Goal: Find specific page/section: Find specific page/section

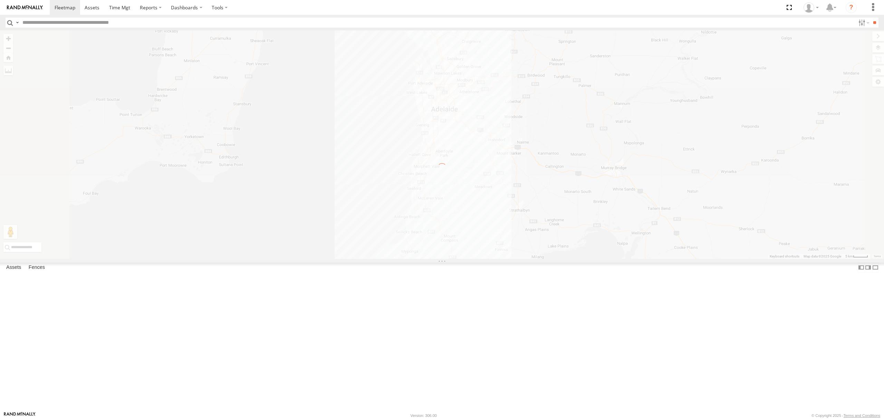
click at [0, 0] on div "S254CLT - [PERSON_NAME]" at bounding box center [0, 0] width 0 height 0
click at [0, 0] on div "SB26LM - (3P HINO) R7 All Assets" at bounding box center [0, 0] width 0 height 0
click at [69, 8] on span at bounding box center [65, 7] width 21 height 7
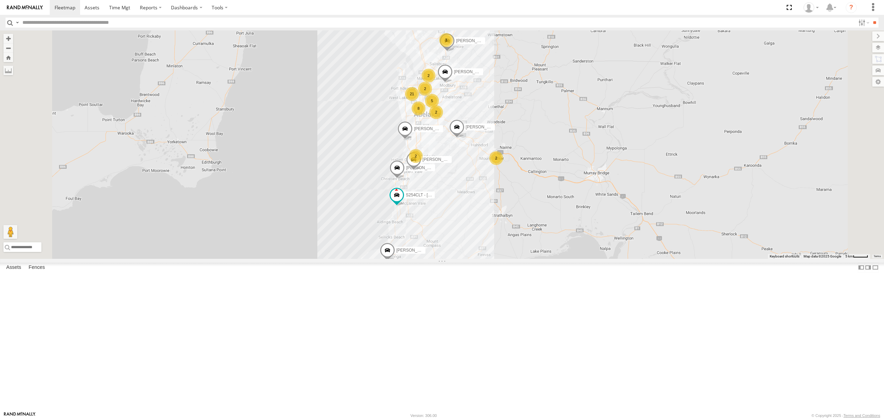
click at [0, 0] on div "All Assets" at bounding box center [0, 0] width 0 height 0
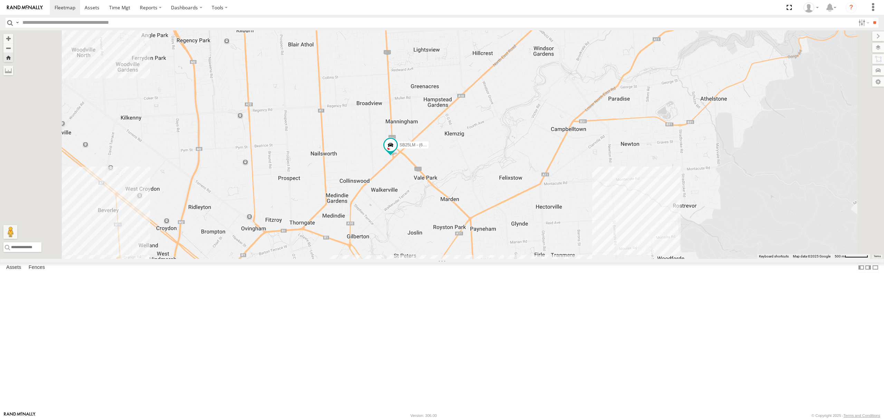
drag, startPoint x: 409, startPoint y: 209, endPoint x: 412, endPoint y: 196, distance: 12.9
click at [412, 196] on div "SB25LM - (6P HINO) R6" at bounding box center [442, 144] width 884 height 229
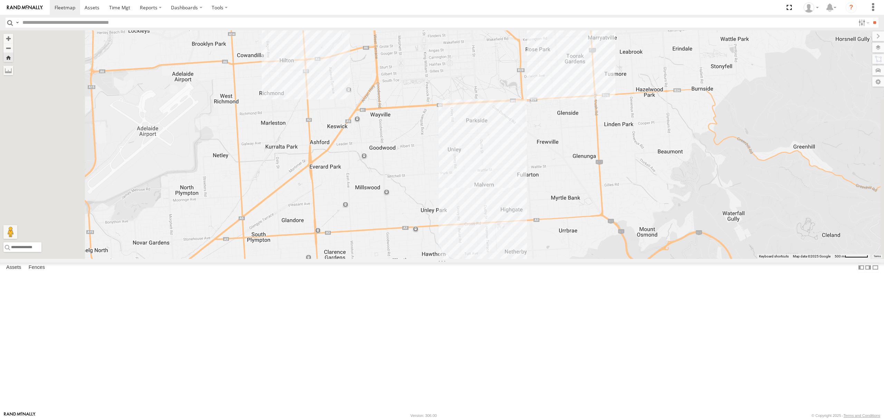
drag, startPoint x: 372, startPoint y: 283, endPoint x: 376, endPoint y: 243, distance: 39.9
click at [376, 243] on div "SB25LM - (6P HINO) R6" at bounding box center [442, 144] width 884 height 229
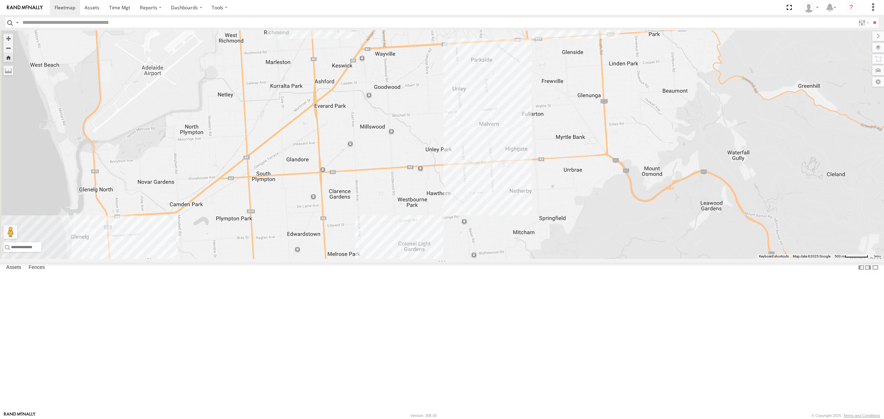
click at [0, 0] on div "S254CLT - [PERSON_NAME] All Assets" at bounding box center [0, 0] width 0 height 0
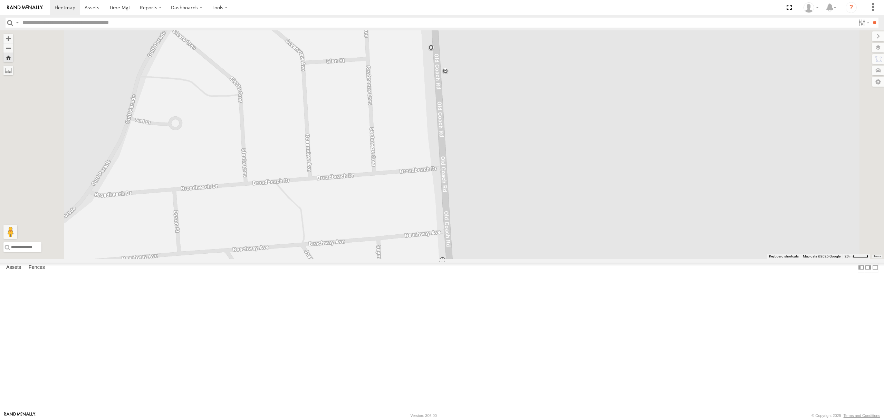
click at [0, 0] on span at bounding box center [0, 0] width 0 height 0
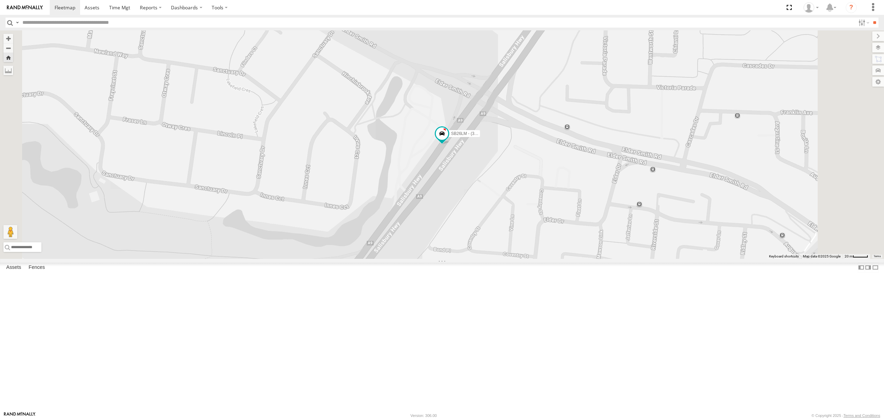
drag, startPoint x: 60, startPoint y: 52, endPoint x: 55, endPoint y: 52, distance: 4.8
click at [0, 0] on div "SB25LM - (6P HINO) R6 All Assets" at bounding box center [0, 0] width 0 height 0
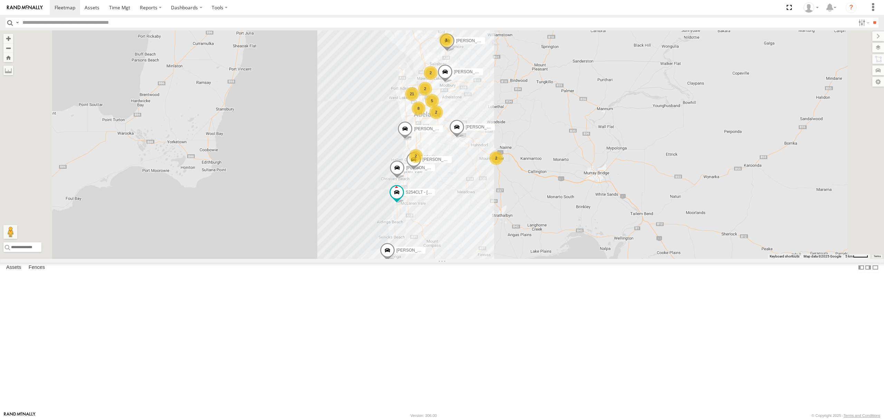
drag, startPoint x: 58, startPoint y: 50, endPoint x: 59, endPoint y: 57, distance: 6.3
click at [0, 0] on div "All Assets" at bounding box center [0, 0] width 0 height 0
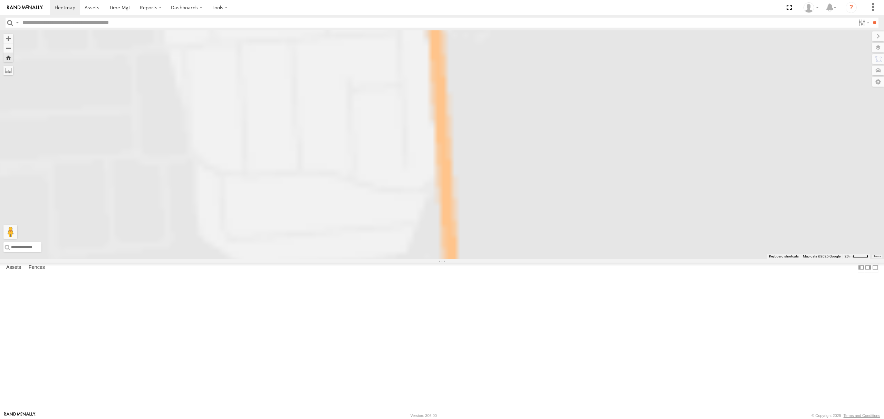
click at [0, 0] on div "14.7" at bounding box center [0, 0] width 0 height 0
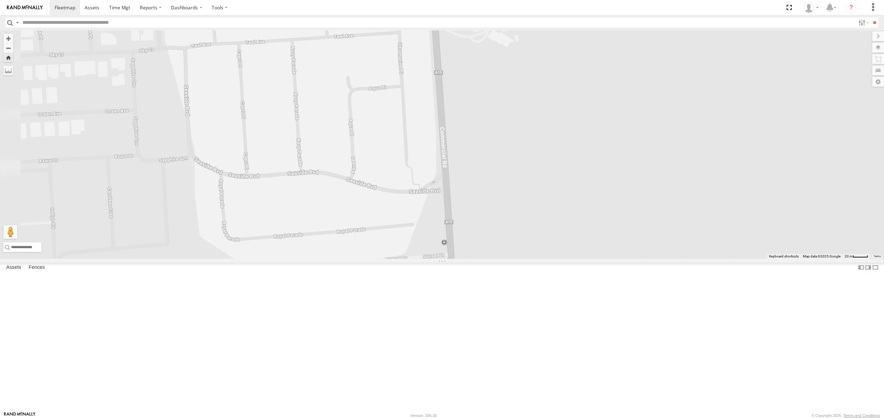
click at [0, 0] on div "All Assets" at bounding box center [0, 0] width 0 height 0
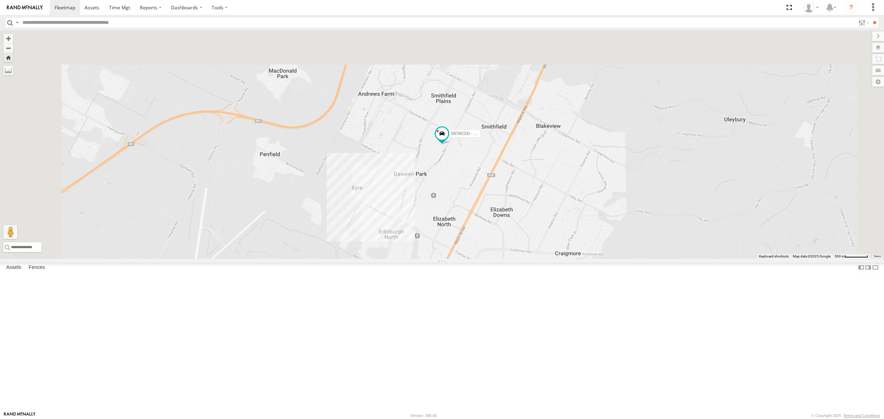
click at [0, 0] on div "SB26LM - (3P HINO) R7" at bounding box center [0, 0] width 0 height 0
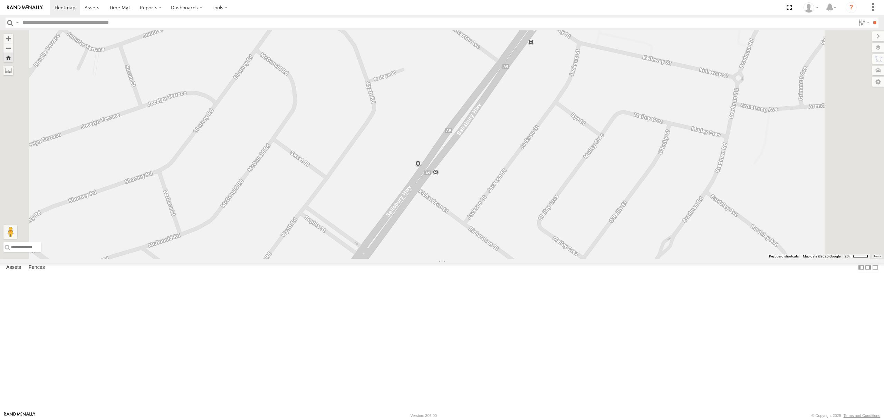
drag, startPoint x: 37, startPoint y: 47, endPoint x: 108, endPoint y: 60, distance: 72.0
click at [0, 0] on div "S254CLT - [PERSON_NAME]" at bounding box center [0, 0] width 0 height 0
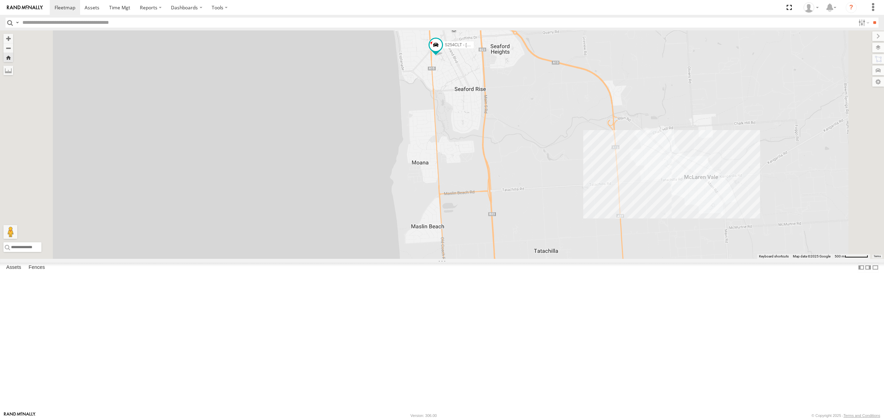
click at [0, 0] on div "All Assets" at bounding box center [0, 0] width 0 height 0
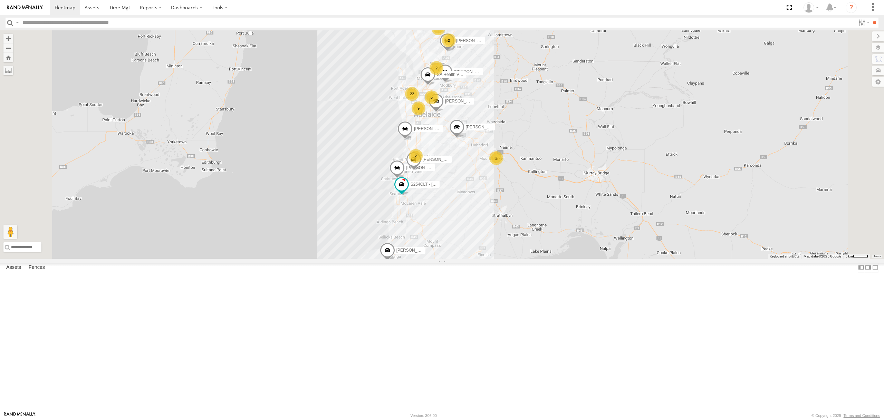
click at [0, 0] on div "SB25LM - (6P HINO) R6 All Assets" at bounding box center [0, 0] width 0 height 0
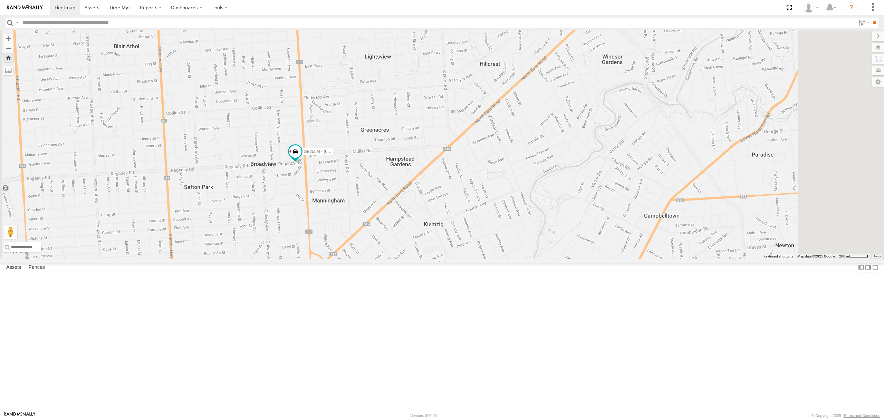
click at [0, 0] on div "S254CLT - [PERSON_NAME] All Assets" at bounding box center [0, 0] width 0 height 0
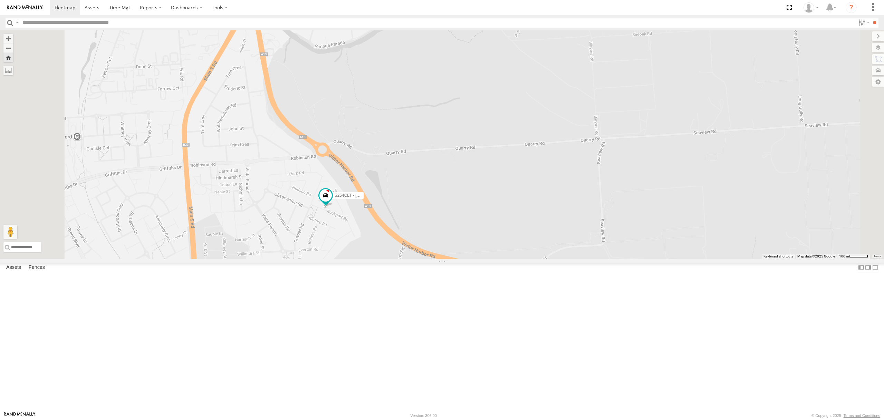
click at [0, 0] on div "S678CGD - Fridge It Sprinter" at bounding box center [0, 0] width 0 height 0
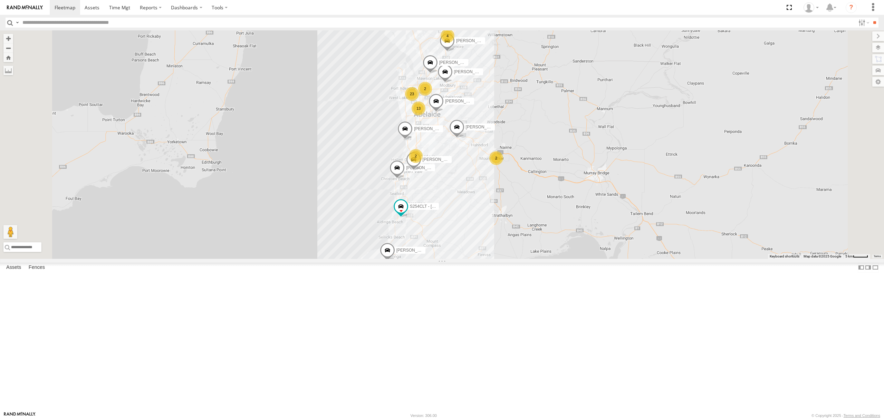
click at [0, 0] on div "All Assets" at bounding box center [0, 0] width 0 height 0
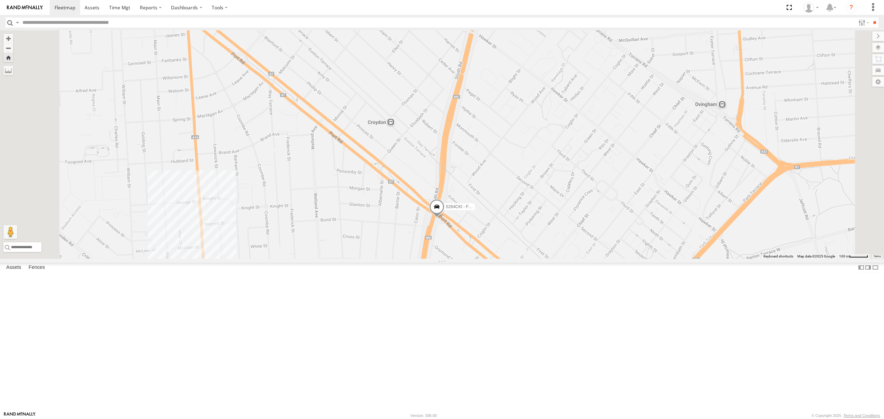
click at [0, 0] on div "S254CLT - [PERSON_NAME] All Assets" at bounding box center [0, 0] width 0 height 0
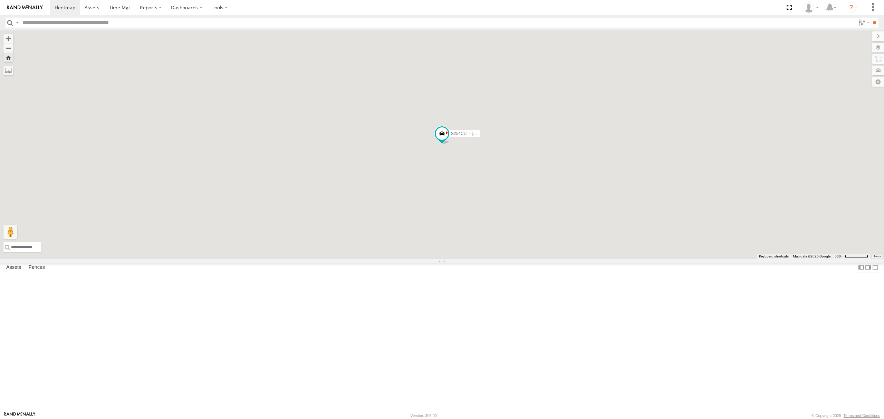
click at [0, 0] on div "SB25LM - (6P HINO) R6" at bounding box center [0, 0] width 0 height 0
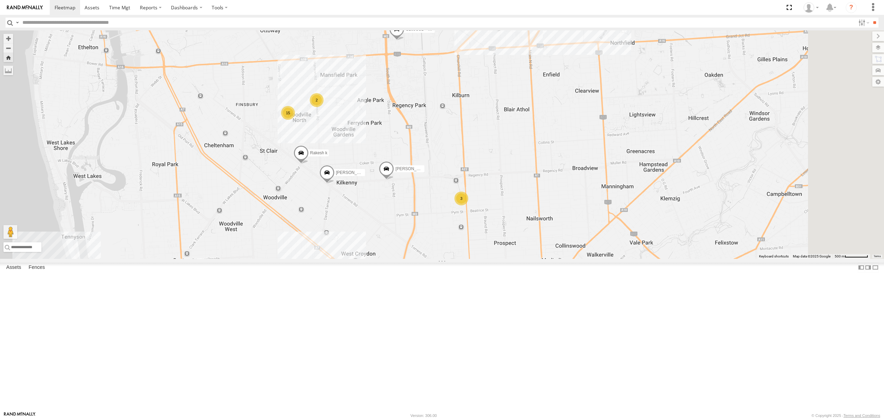
drag, startPoint x: 708, startPoint y: 167, endPoint x: 617, endPoint y: 146, distance: 92.8
click at [617, 146] on div "S168CSD - Fridge It Spaceship [PERSON_NAME] [PERSON_NAME] [PERSON_NAME] k [PERS…" at bounding box center [442, 144] width 884 height 229
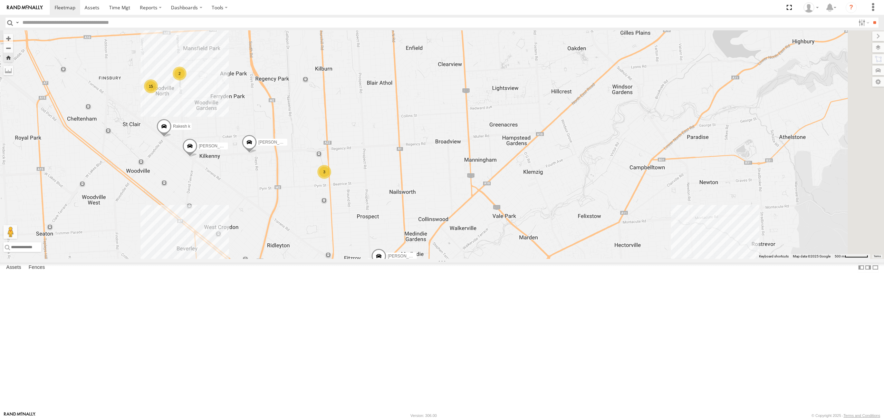
drag, startPoint x: 413, startPoint y: 188, endPoint x: 507, endPoint y: 215, distance: 97.9
click at [507, 215] on div "S168CSD - Fridge It Spaceship [PERSON_NAME] [PERSON_NAME] [PERSON_NAME] k [PERS…" at bounding box center [442, 144] width 884 height 229
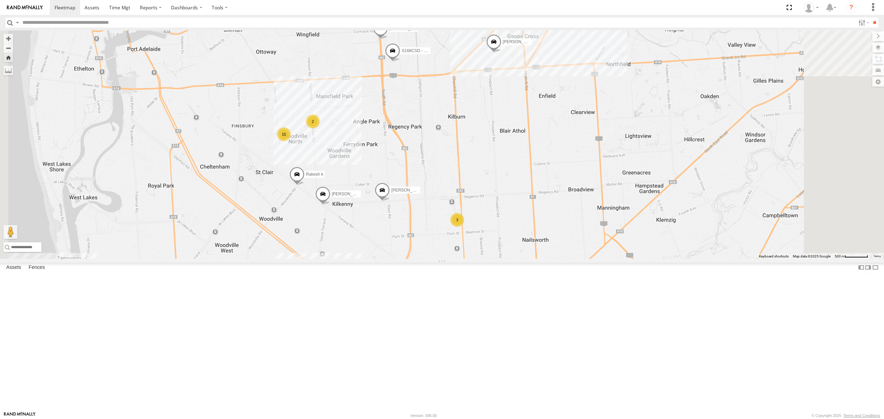
drag, startPoint x: 43, startPoint y: 224, endPoint x: 191, endPoint y: 228, distance: 147.5
click at [0, 0] on div "All Assets" at bounding box center [0, 0] width 0 height 0
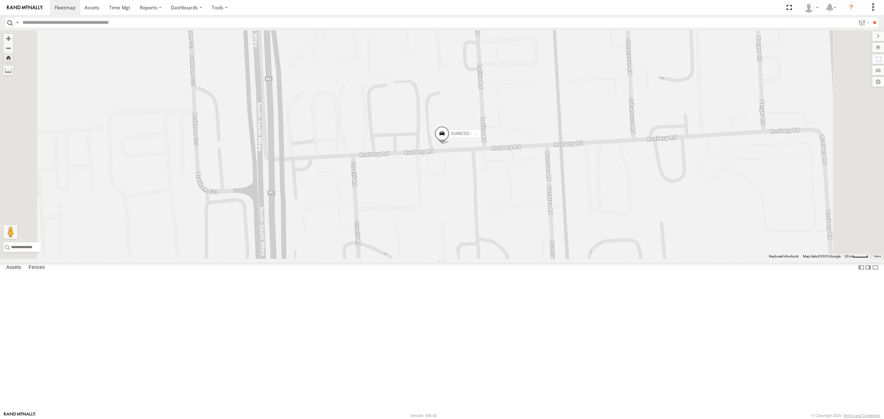
click at [449, 145] on span at bounding box center [441, 135] width 15 height 19
click at [510, 259] on div "S168CSD - Fridge It Spaceship S168CSD - Fridge It Spaceship All Assets Rosberg …" at bounding box center [442, 144] width 884 height 229
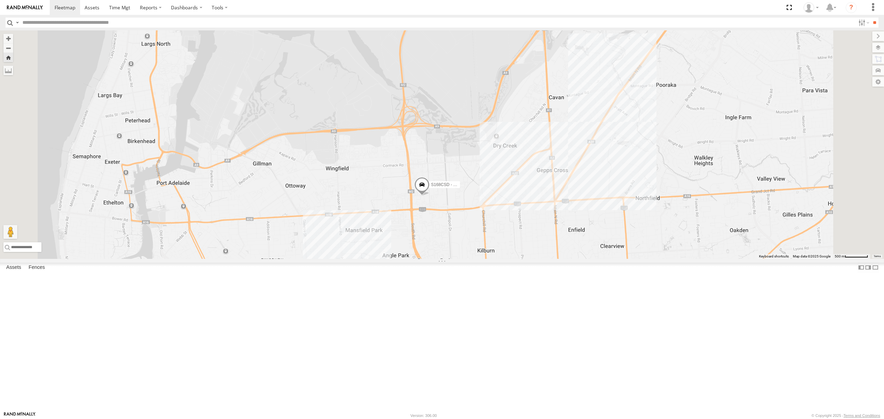
click at [0, 0] on div "S168CSD - Fridge It Spaceship" at bounding box center [0, 0] width 0 height 0
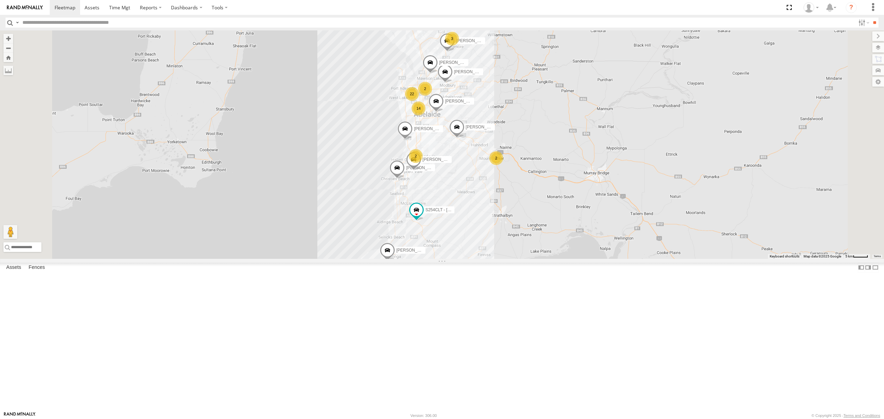
click at [0, 0] on div "S348CAH - [PERSON_NAME]" at bounding box center [0, 0] width 0 height 0
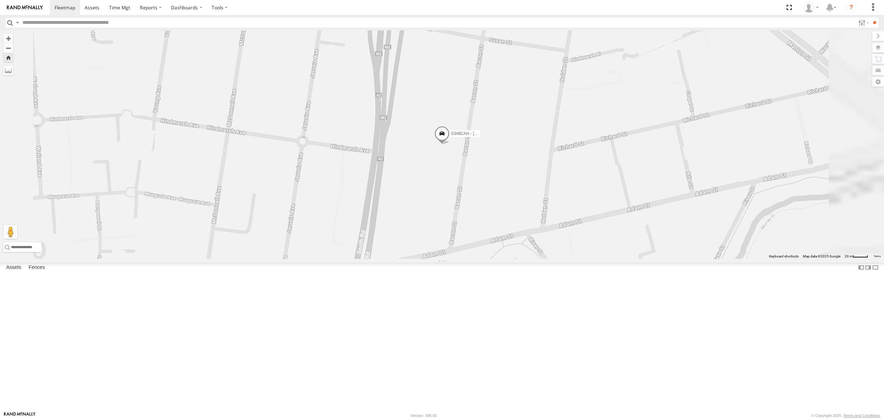
click at [0, 0] on div "SB26LM - (3P HINO) R7 All Assets" at bounding box center [0, 0] width 0 height 0
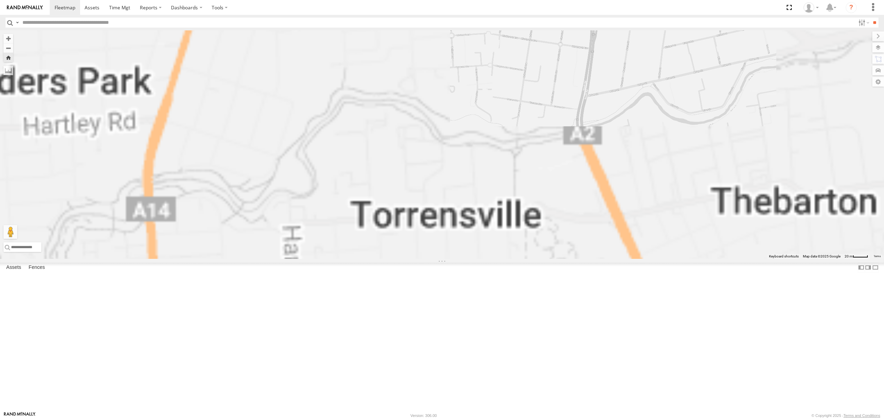
click at [0, 0] on div "S264CKI - Fridge It Crafter" at bounding box center [0, 0] width 0 height 0
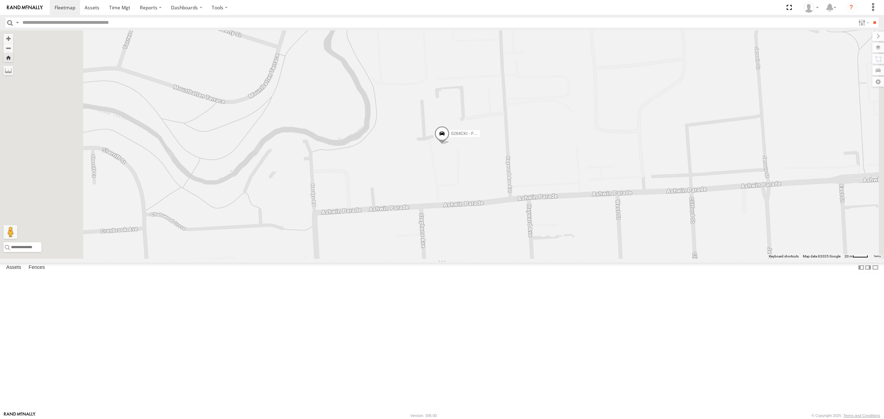
click at [0, 0] on div "SY71FR - (16P TRAILER) PM1 All Assets Depot Fridge it Logistics -34.86168 138.5…" at bounding box center [0, 0] width 0 height 0
click at [0, 0] on div "S678CGD - Fridge It Sprinter" at bounding box center [0, 0] width 0 height 0
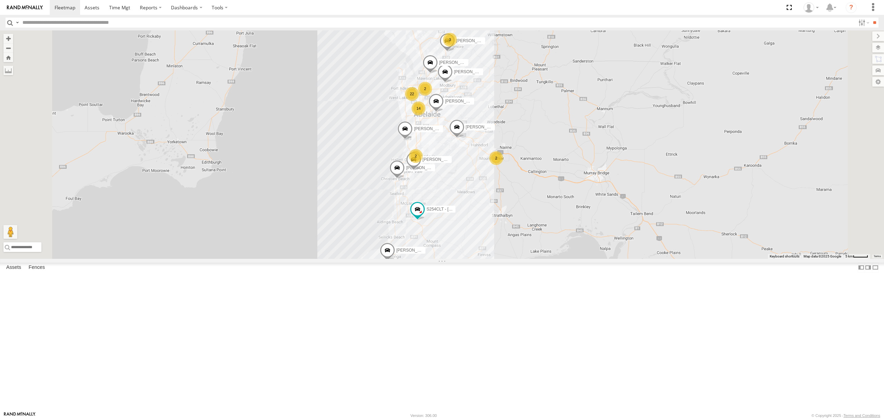
click at [0, 0] on div "S254CLT - [PERSON_NAME]" at bounding box center [0, 0] width 0 height 0
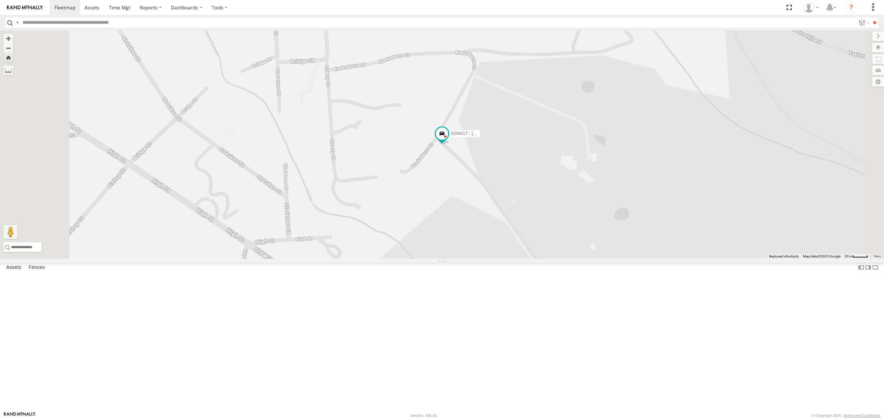
click at [0, 0] on div "S678CGD - Fridge It Sprinter All Assets" at bounding box center [0, 0] width 0 height 0
